Goal: Task Accomplishment & Management: Manage account settings

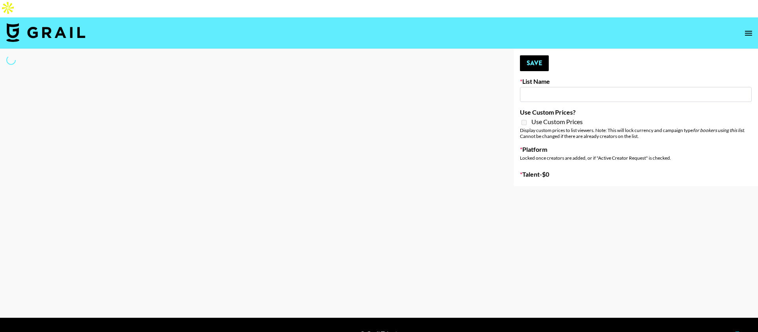
type input "EDM List"
select select "Song"
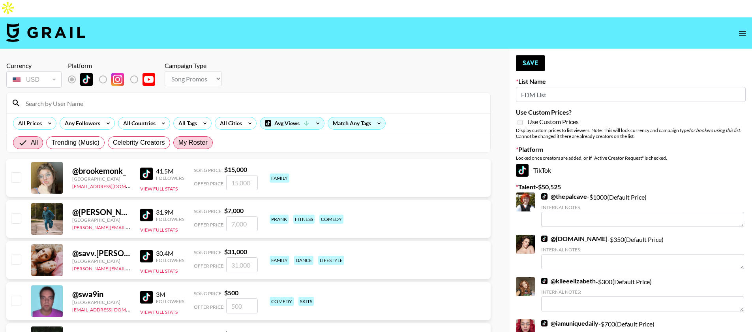
click at [194, 138] on span "My Roster" at bounding box center [192, 142] width 29 height 9
click at [178, 143] on input "My Roster" at bounding box center [178, 143] width 0 height 0
radio input "true"
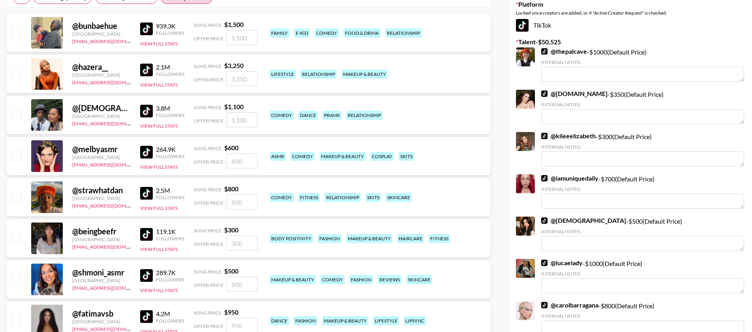
scroll to position [214, 0]
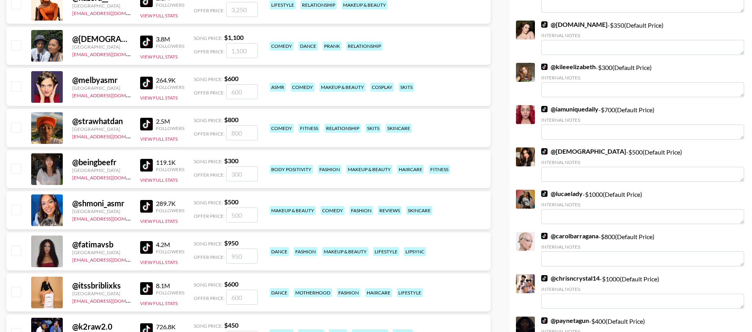
click at [18, 246] on input "checkbox" at bounding box center [15, 250] width 9 height 9
checkbox input "true"
type input "950"
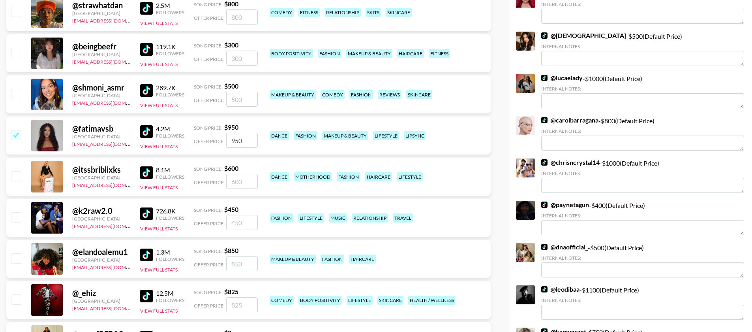
scroll to position [330, 0]
click at [18, 253] on input "checkbox" at bounding box center [15, 257] width 9 height 9
checkbox input "true"
type input "850"
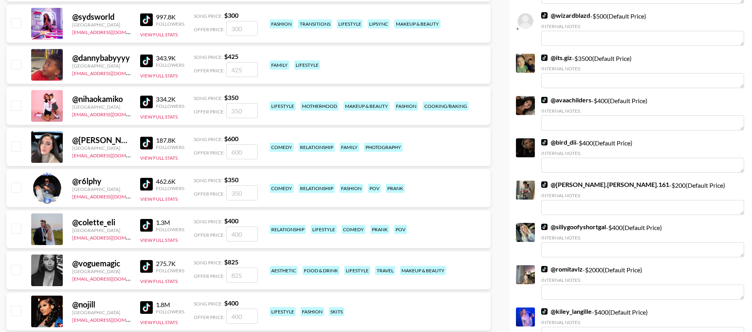
scroll to position [688, 0]
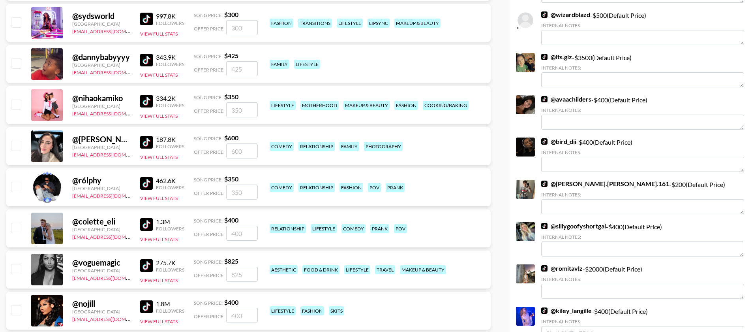
click at [17, 305] on input "checkbox" at bounding box center [15, 309] width 9 height 9
checkbox input "true"
type input "400"
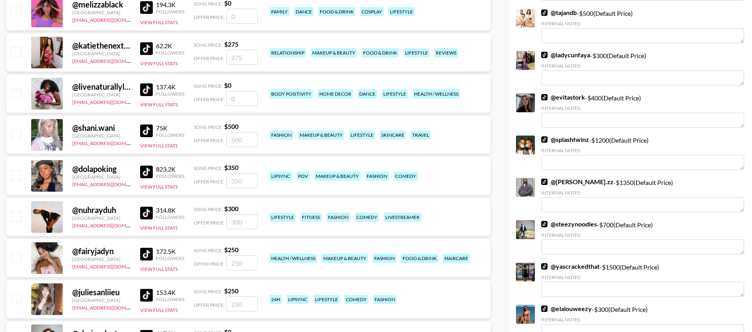
scroll to position [1043, 0]
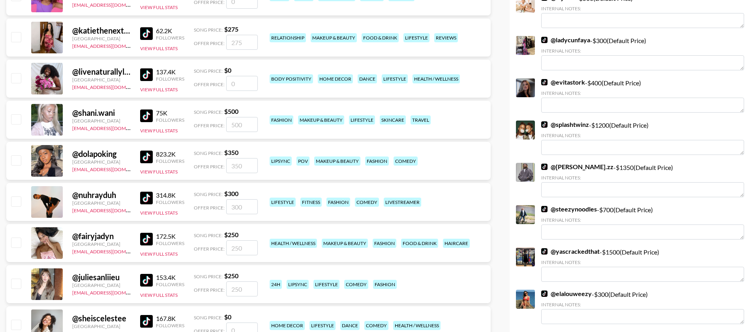
click at [13, 155] on input "checkbox" at bounding box center [15, 159] width 9 height 9
checkbox input "true"
type input "350"
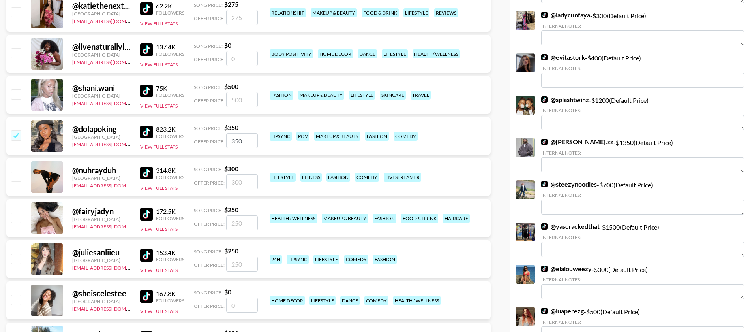
scroll to position [1088, 0]
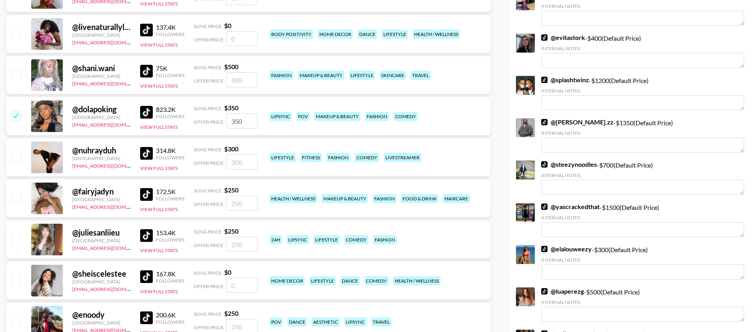
click at [14, 234] on input "checkbox" at bounding box center [15, 238] width 9 height 9
checkbox input "true"
type input "250"
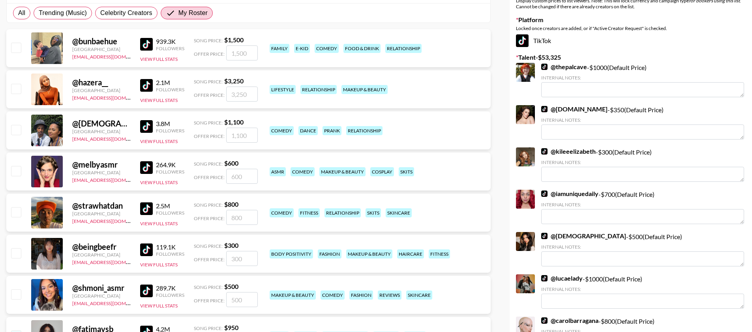
scroll to position [0, 0]
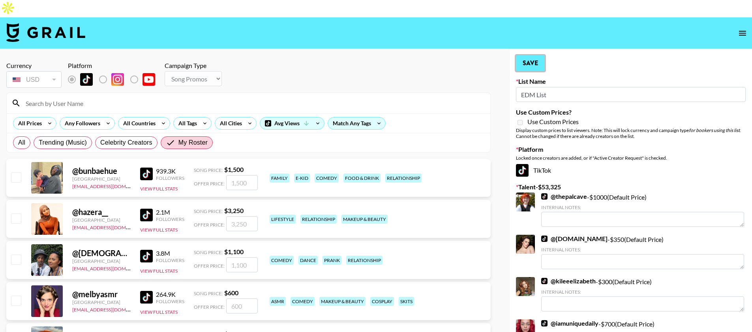
click at [517, 55] on button "Save" at bounding box center [530, 63] width 29 height 16
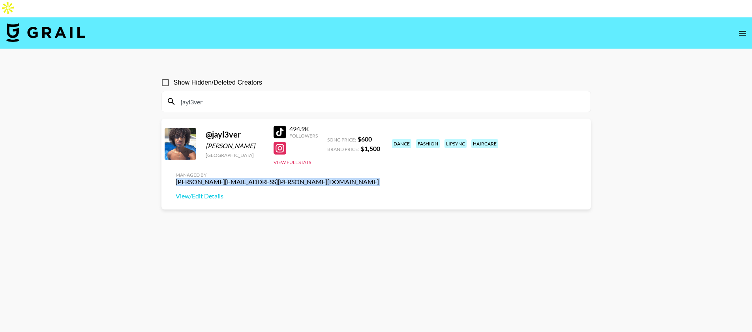
click at [38, 23] on img at bounding box center [45, 32] width 79 height 19
